Goal: Browse casually

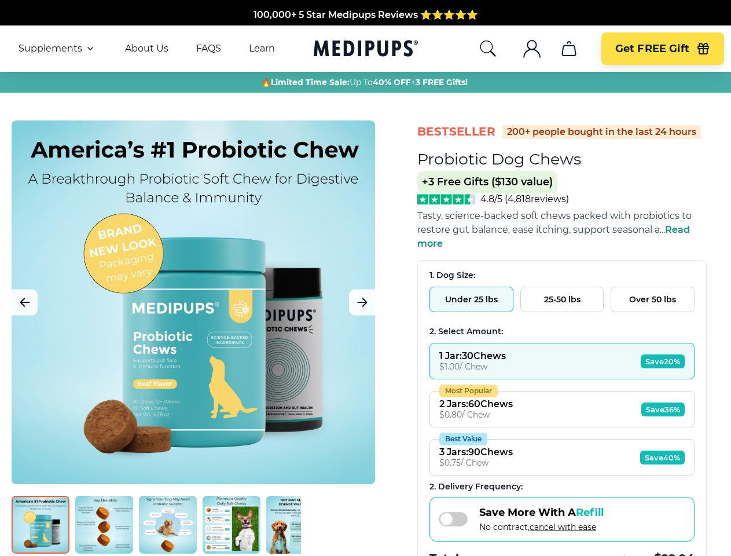
click at [57, 49] on span "Supplements" at bounding box center [51, 49] width 64 height 12
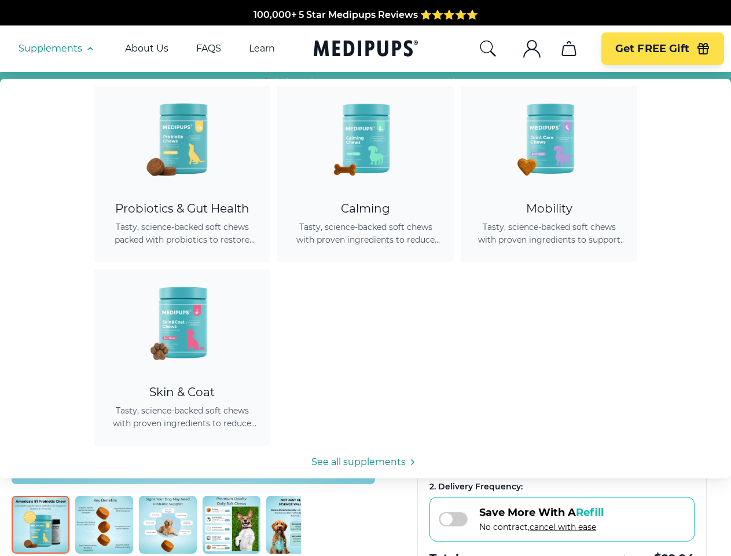
click at [89, 49] on icon "button" at bounding box center [90, 49] width 14 height 14
click at [487, 49] on icon "search" at bounding box center [488, 48] width 19 height 19
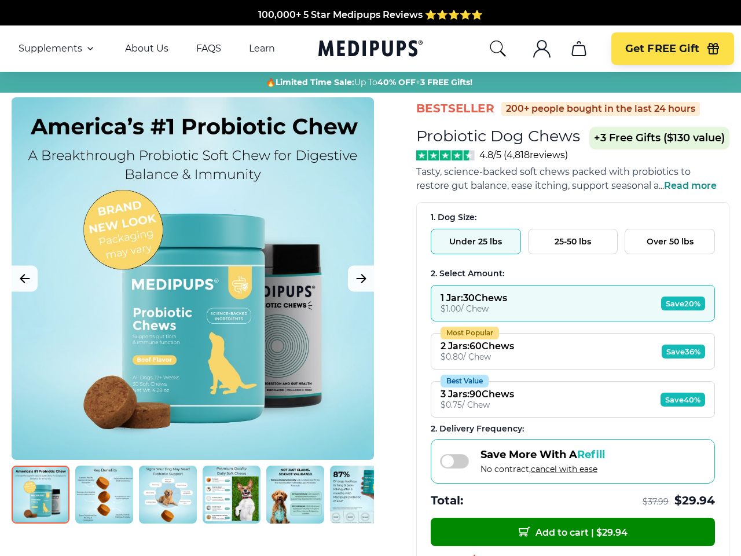
click at [533, 49] on icon ".cls-1{fill:none;stroke:currentColor;stroke-miterlimit:10;stroke-width:1.5px;}" at bounding box center [542, 48] width 19 height 19
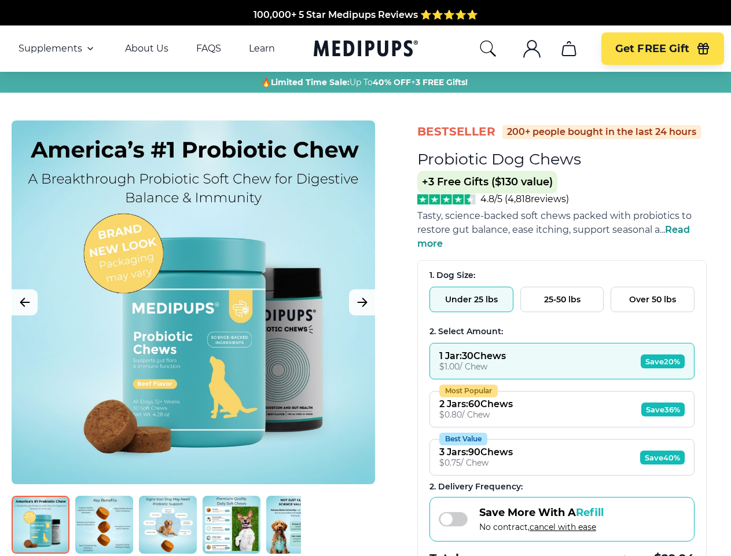
click at [569, 49] on icon "cart" at bounding box center [569, 48] width 19 height 19
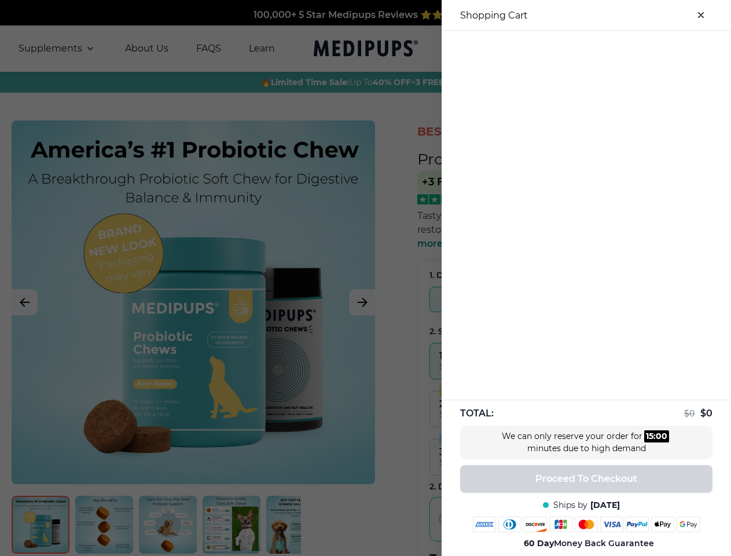
click at [569, 49] on div at bounding box center [365, 278] width 731 height 556
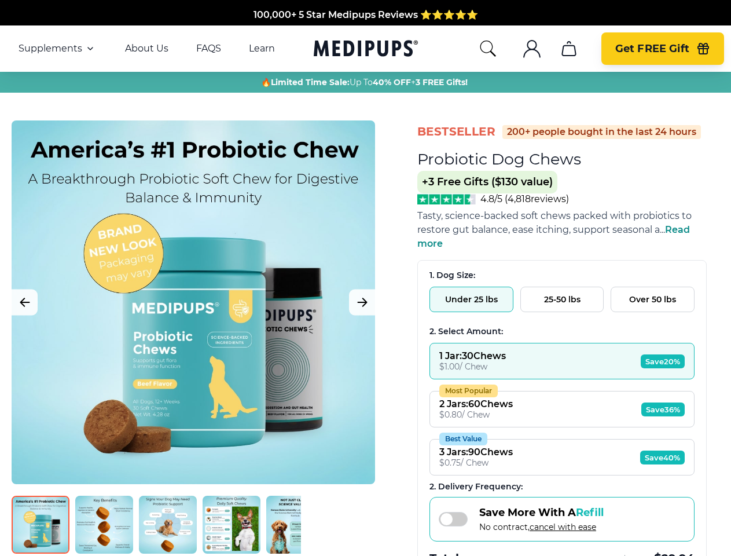
click at [662, 49] on span "Get FREE Gift" at bounding box center [652, 48] width 74 height 13
click at [703, 49] on icon "button" at bounding box center [703, 50] width 10 height 8
